Goal: Information Seeking & Learning: Learn about a topic

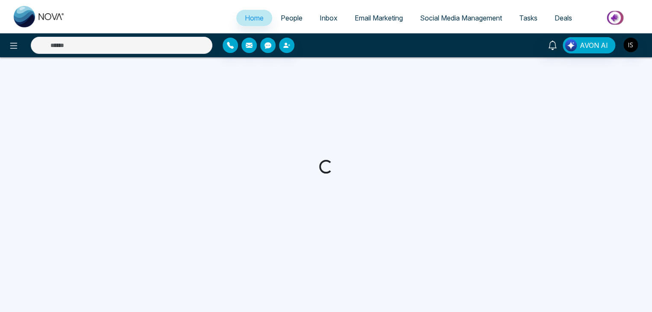
select select "*"
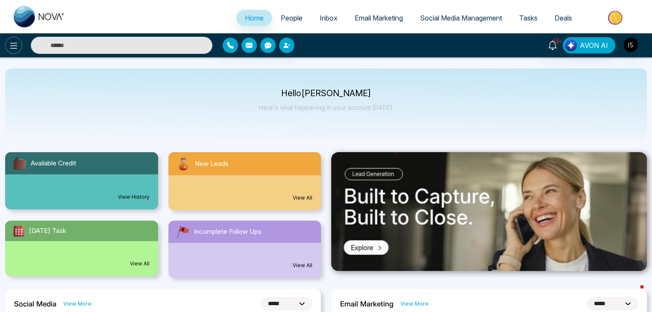
click at [18, 47] on icon at bounding box center [14, 46] width 10 height 10
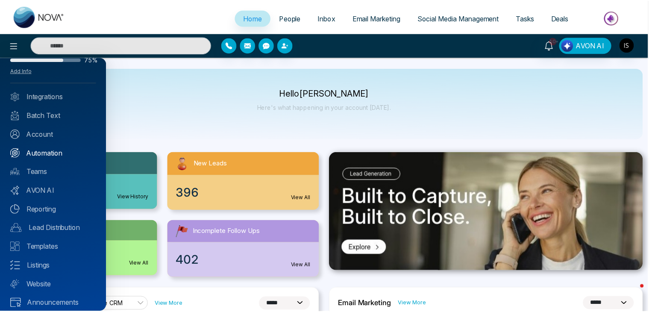
scroll to position [34, 0]
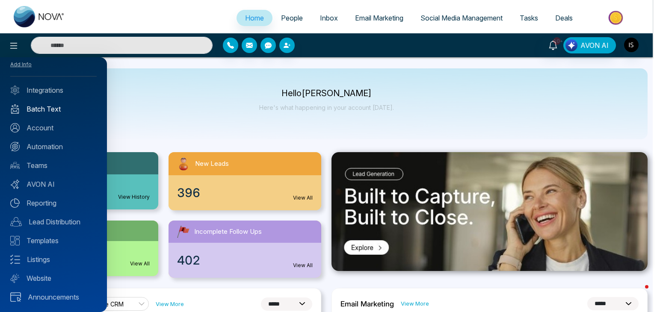
click at [62, 112] on link "Batch Text" at bounding box center [53, 109] width 86 height 10
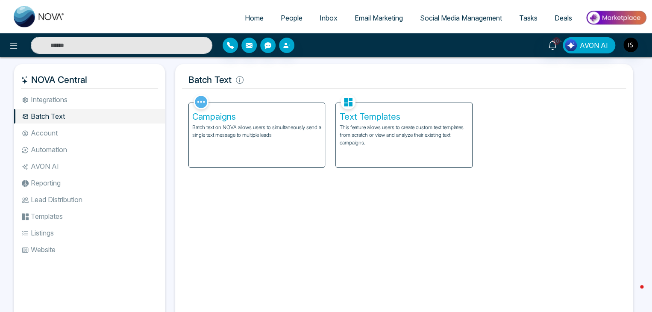
click at [295, 124] on p "Batch text on NOVA allows users to simultaneously send a single text message to…" at bounding box center [256, 131] width 129 height 15
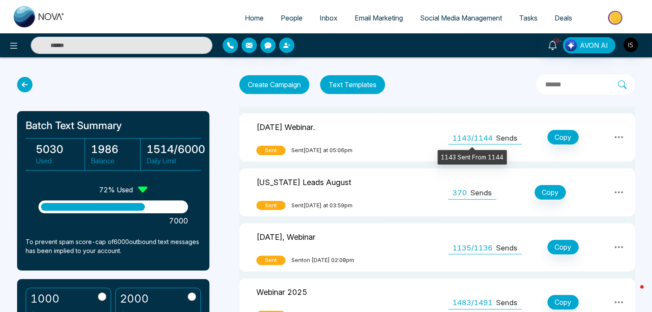
click at [455, 133] on span "1143/1144" at bounding box center [473, 138] width 40 height 11
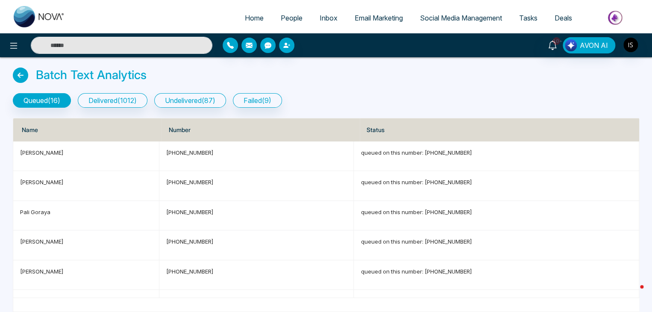
click at [23, 73] on icon at bounding box center [20, 75] width 15 height 15
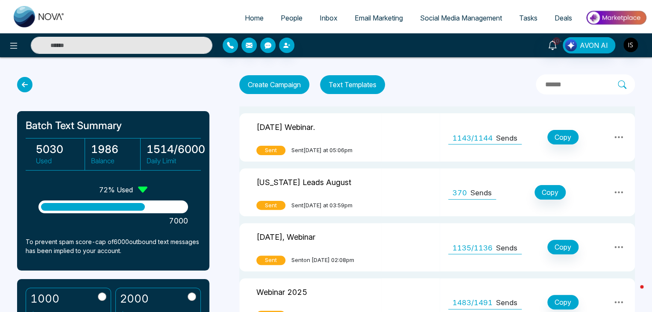
click at [467, 193] on div "370 Sends" at bounding box center [472, 192] width 48 height 15
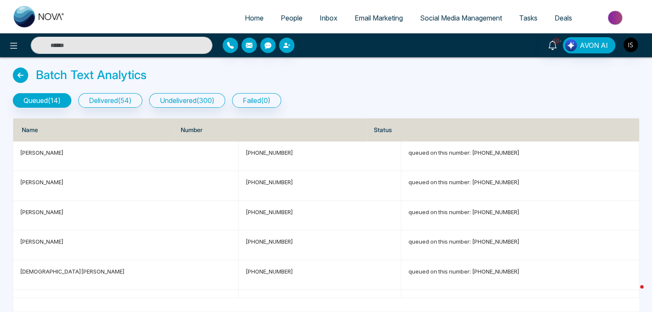
click at [24, 71] on icon at bounding box center [20, 75] width 15 height 15
